Goal: Information Seeking & Learning: Learn about a topic

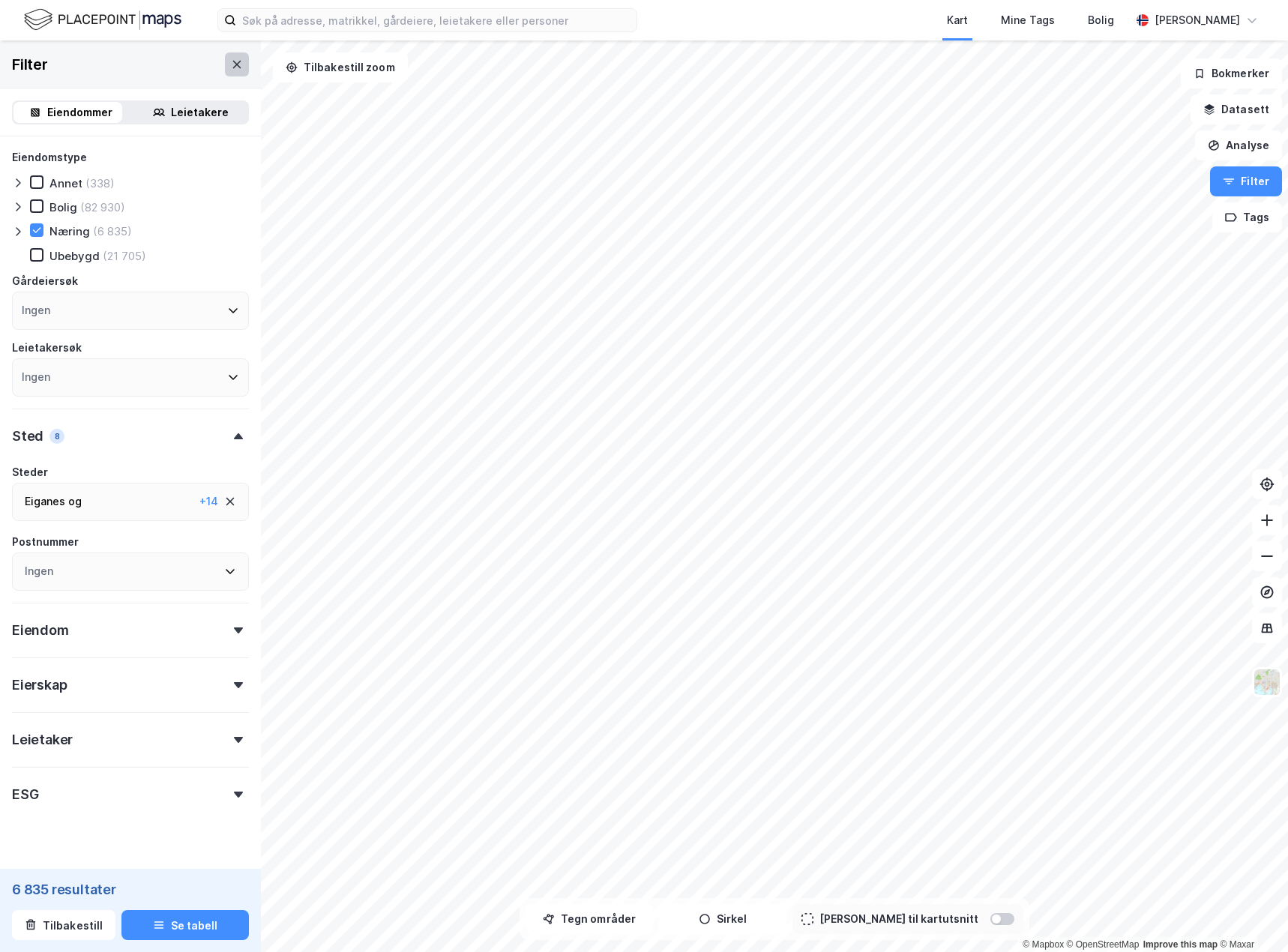
click at [225, 61] on button at bounding box center [237, 64] width 24 height 24
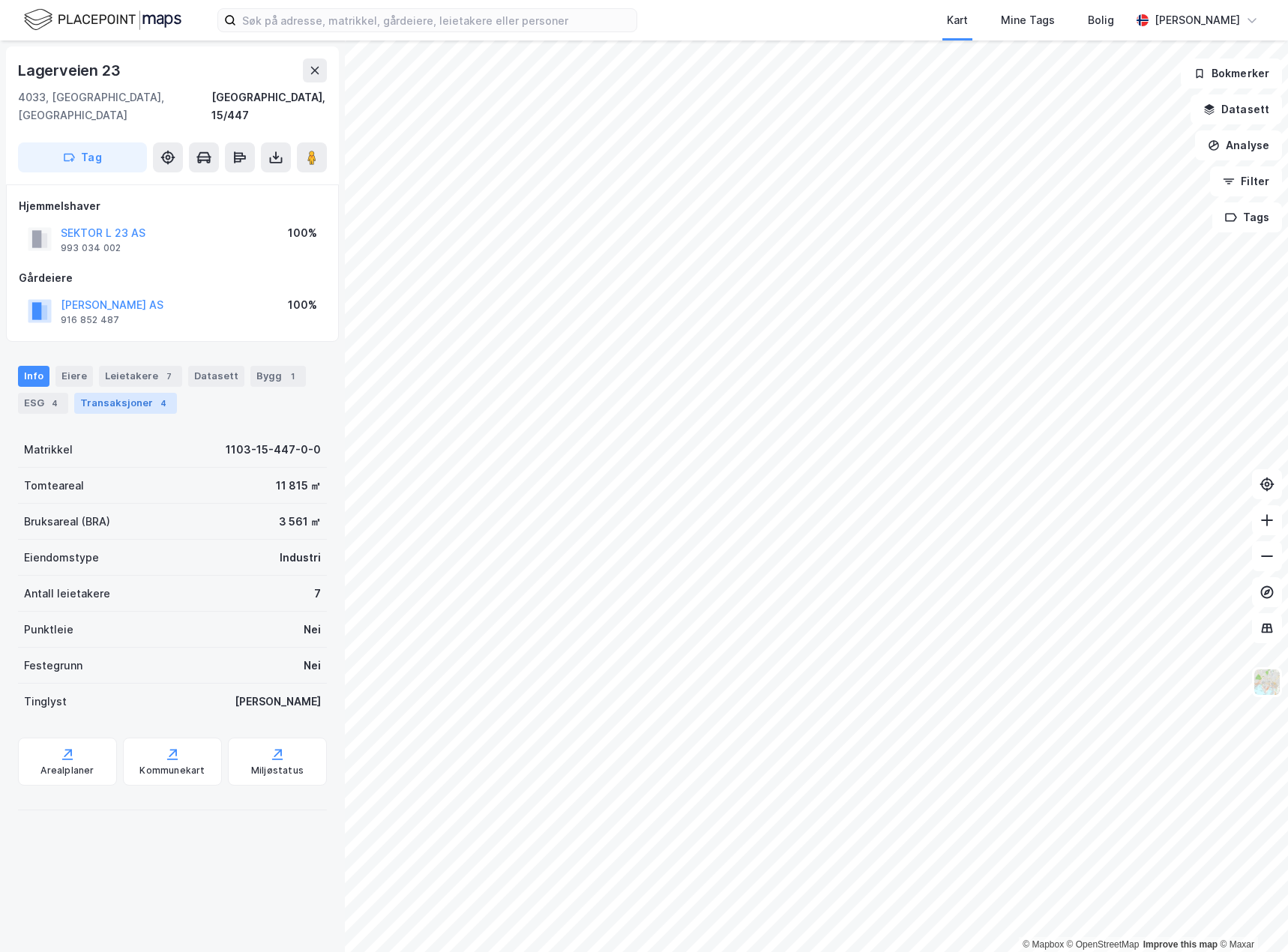
click at [156, 396] on div "4" at bounding box center [163, 404] width 15 height 15
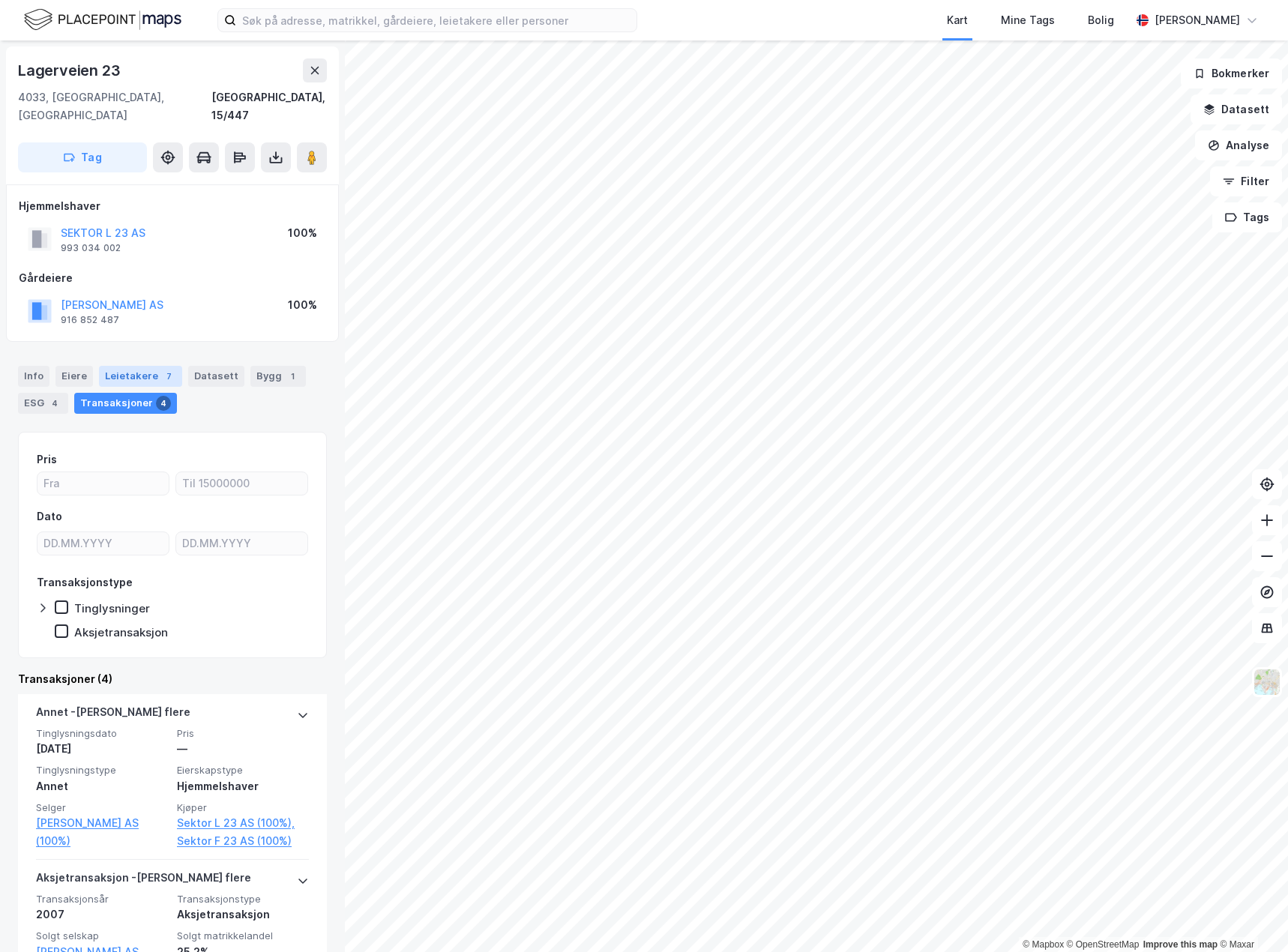
click at [145, 366] on div "Leietakere 7" at bounding box center [140, 376] width 84 height 21
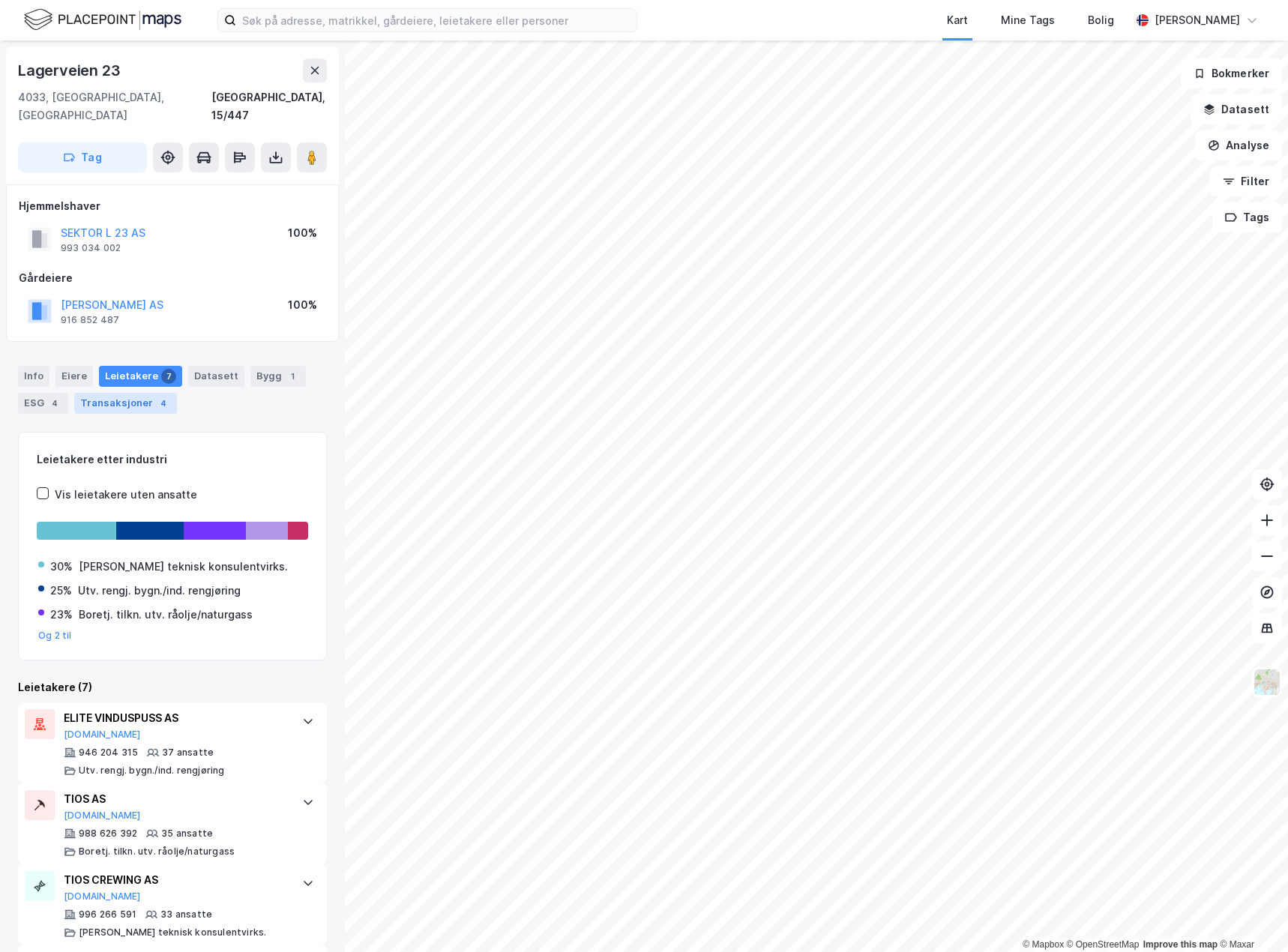
click at [139, 393] on div "Transaksjoner 4" at bounding box center [126, 403] width 103 height 21
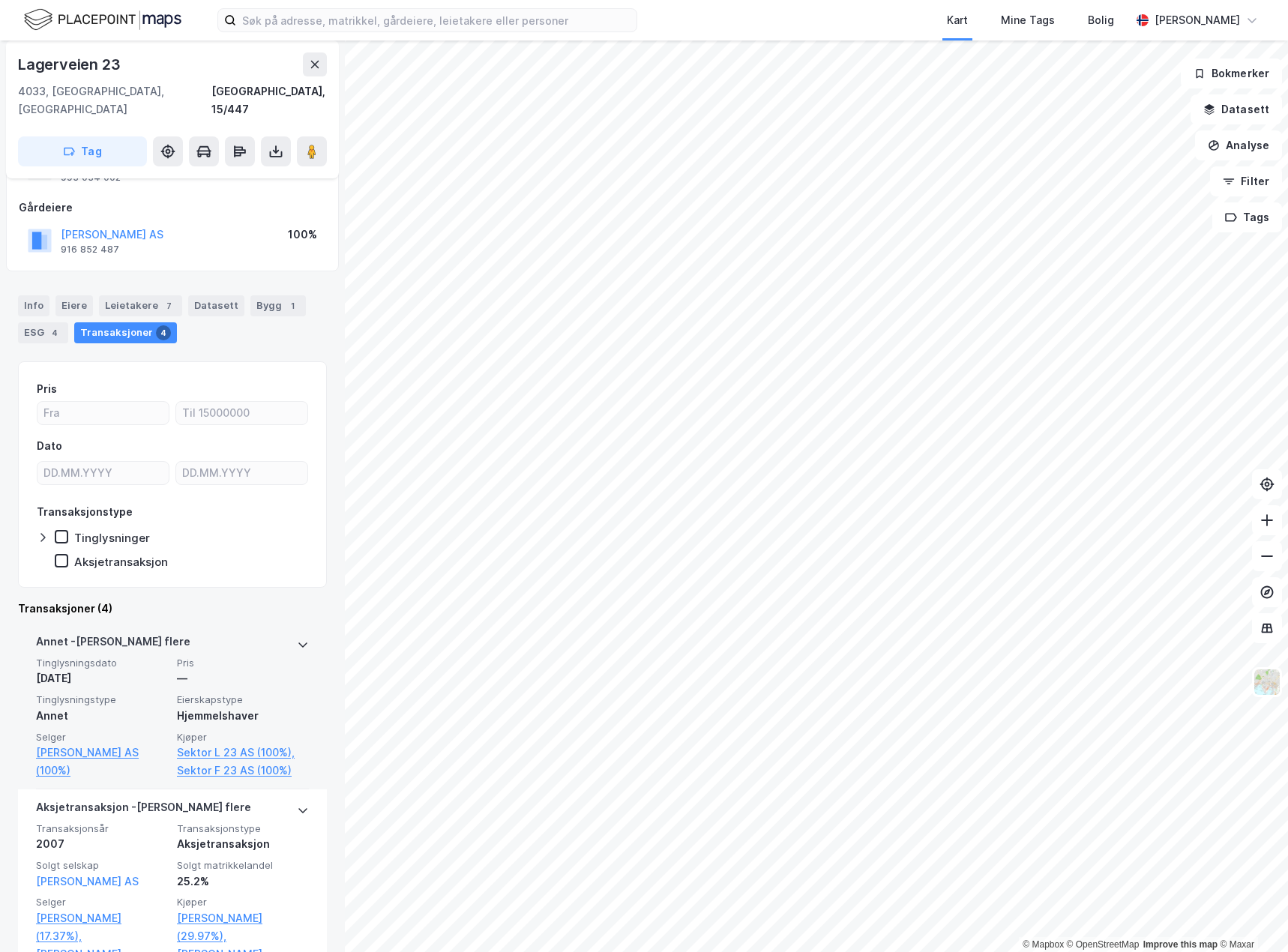
scroll to position [225, 0]
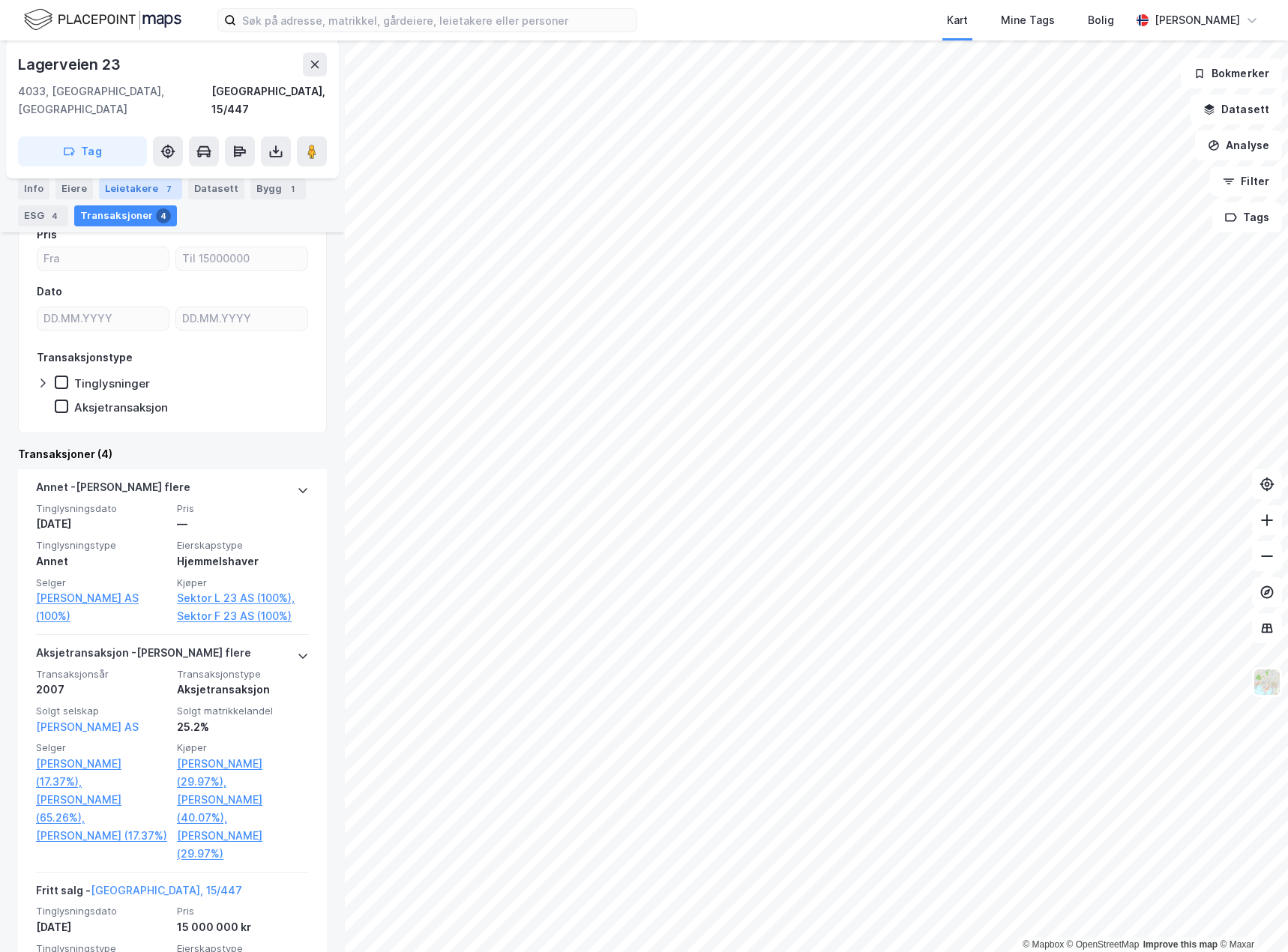
click at [146, 189] on div "Leietakere 7" at bounding box center [140, 189] width 84 height 21
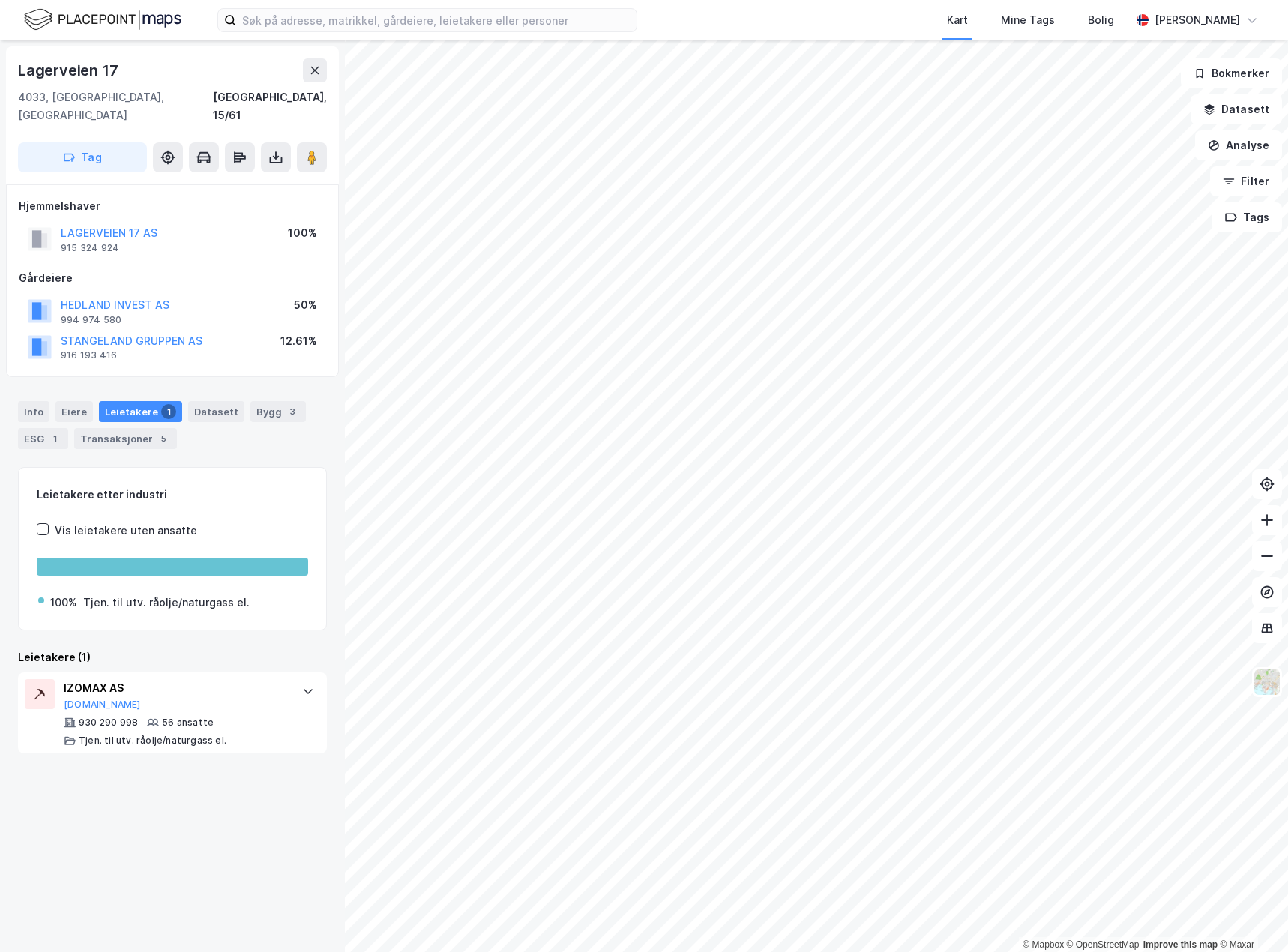
click at [1287, 709] on html "Kart Mine Tags Bolig Bjørnar Holmvik © Mapbox © OpenStreetMap Improve this map …" at bounding box center [644, 476] width 1288 height 952
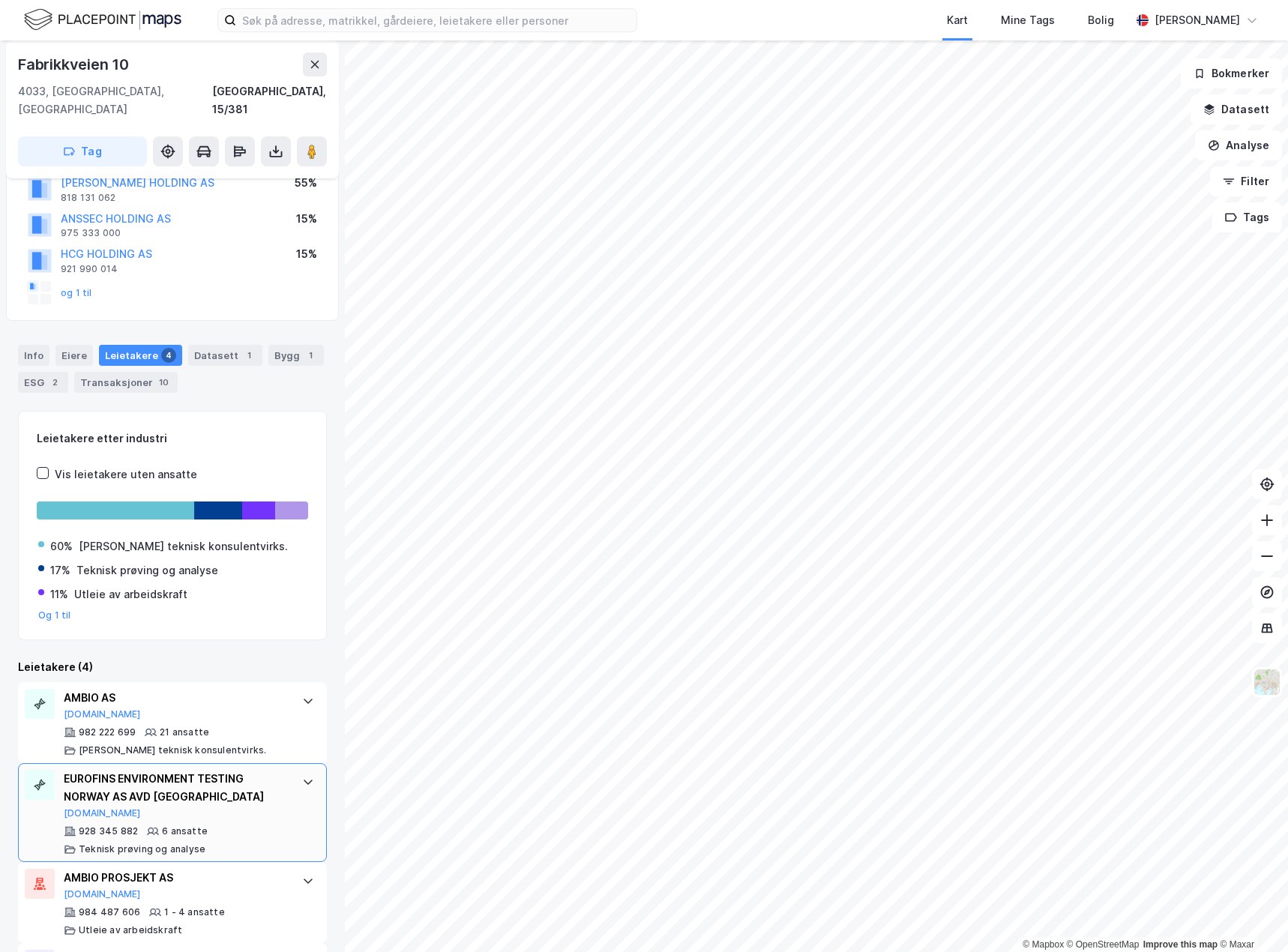
scroll to position [194, 0]
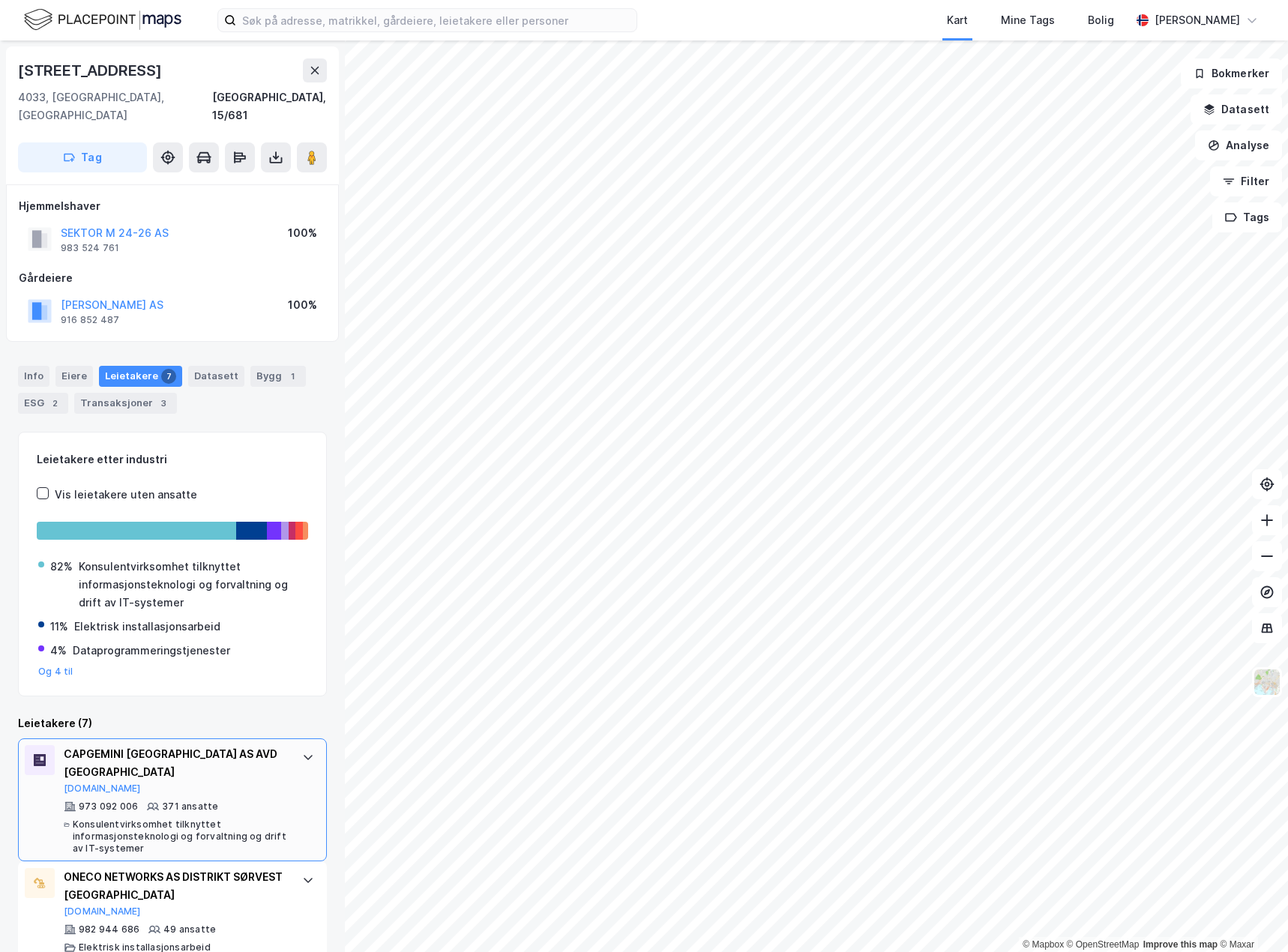
click at [306, 745] on div at bounding box center [307, 757] width 24 height 24
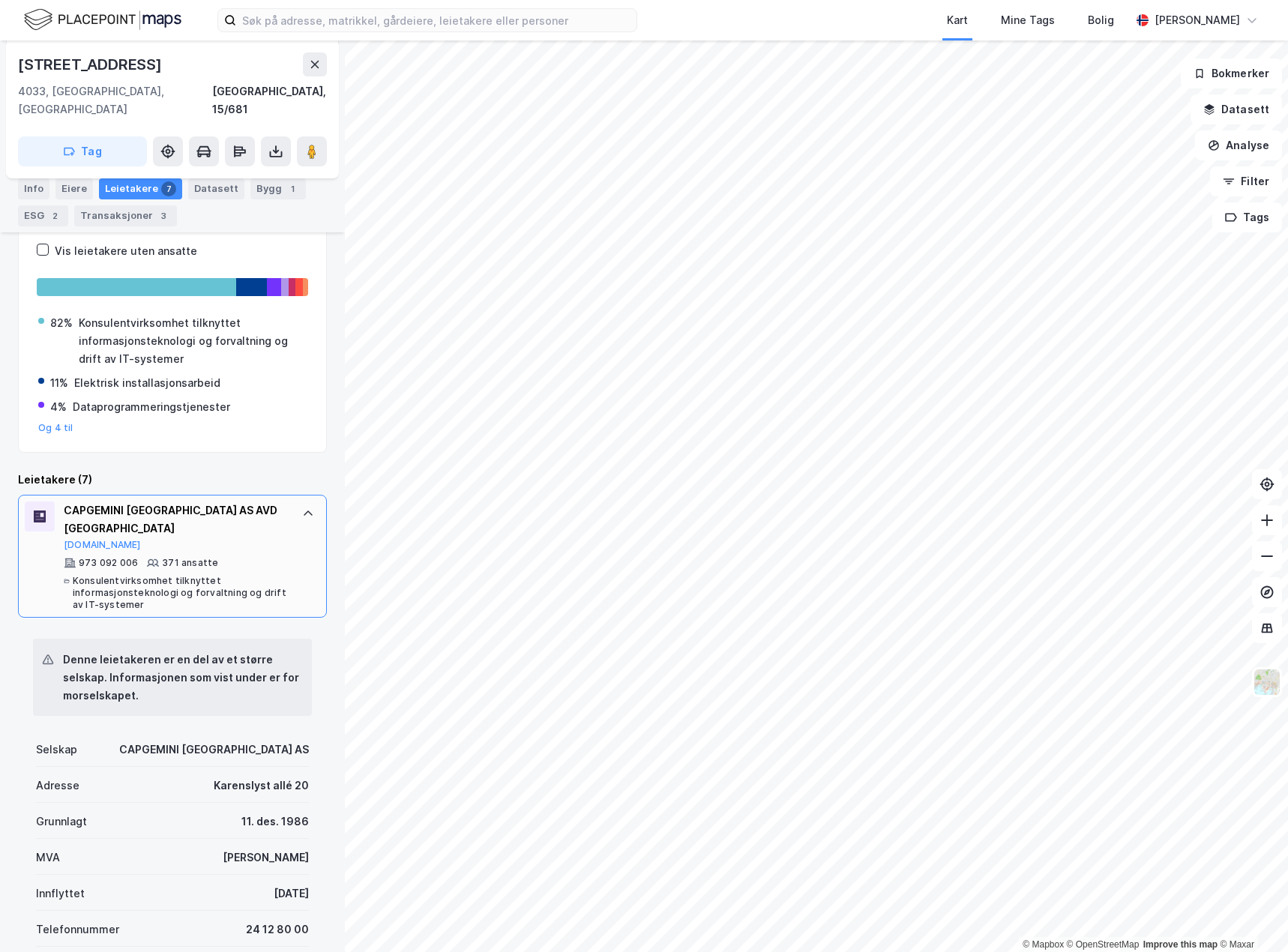
scroll to position [300, 0]
